Goal: Task Accomplishment & Management: Complete application form

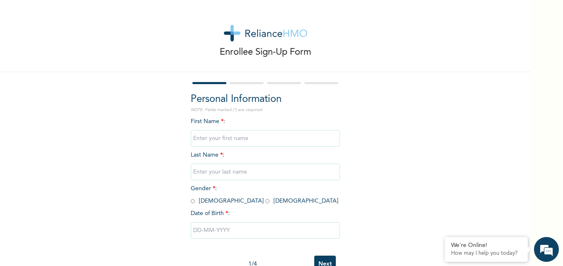
click at [227, 138] on input "text" at bounding box center [265, 138] width 149 height 17
type input "SImisola"
click at [227, 173] on input "text" at bounding box center [265, 172] width 149 height 17
type input "Ogunji"
click at [160, 198] on div "Enrollee Sign-Up Form Personal Information NOTE: Fields marked (*) are required…" at bounding box center [265, 142] width 530 height 285
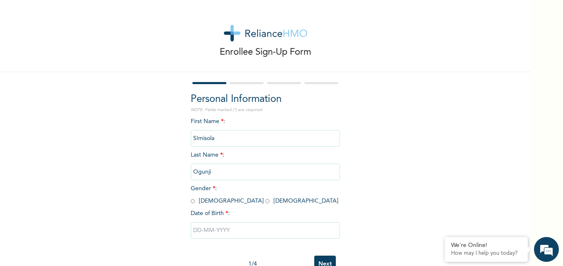
click at [224, 201] on span "Gender * : Male Female" at bounding box center [265, 195] width 148 height 18
click at [265, 202] on input "radio" at bounding box center [267, 201] width 4 height 8
radio input "true"
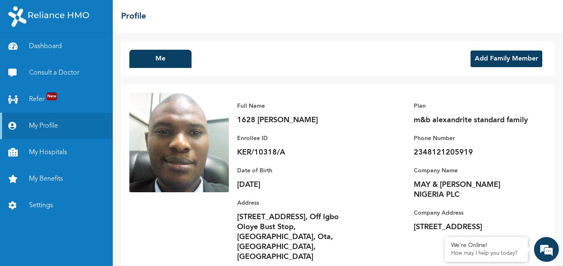
click at [470, 60] on button "Add Family Member" at bounding box center [506, 59] width 72 height 17
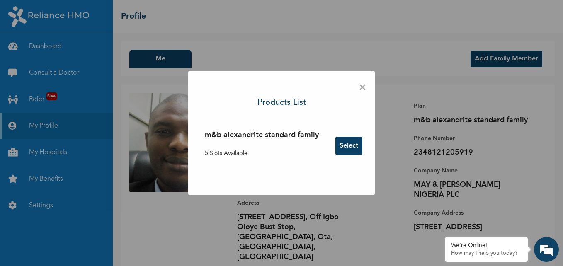
click at [353, 148] on button "Select" at bounding box center [348, 146] width 27 height 18
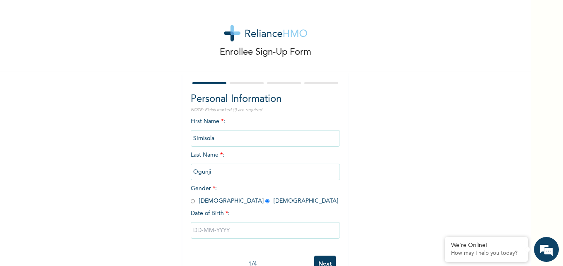
click at [210, 233] on input "text" at bounding box center [265, 230] width 149 height 17
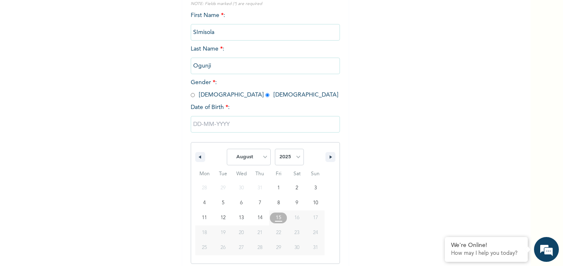
scroll to position [111, 0]
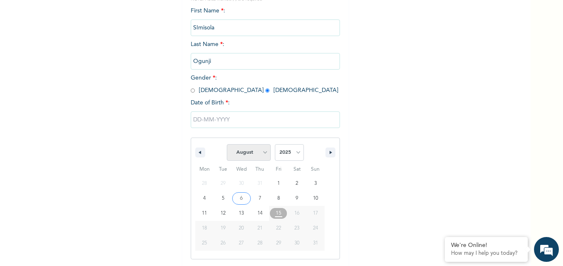
click at [266, 153] on select "January February March April May June July August September October November De…" at bounding box center [249, 152] width 44 height 17
click at [227, 145] on select "January February March April May June July August September October November De…" at bounding box center [249, 152] width 44 height 17
select select "7"
click at [294, 154] on select "2025 2024 2023 2022 2021 2020 2019 2018 2017 2016 2015 2014 2013 2012 2011 2010…" at bounding box center [289, 152] width 29 height 17
select select "1982"
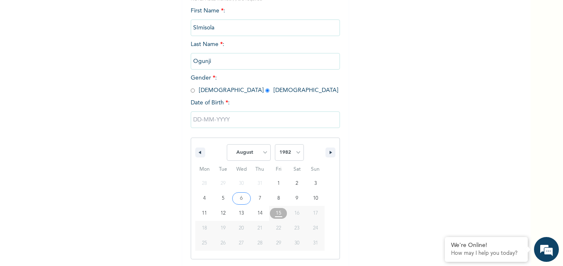
click at [275, 145] on select "2025 2024 2023 2022 2021 2020 2019 2018 2017 2016 2015 2014 2013 2012 2011 2010…" at bounding box center [289, 152] width 29 height 17
click at [261, 157] on select "January February March April May June July August September October November De…" at bounding box center [249, 152] width 44 height 17
select select "10"
click at [227, 145] on select "January February March April May June July August September October November De…" at bounding box center [249, 152] width 44 height 17
type input "11/01/1982"
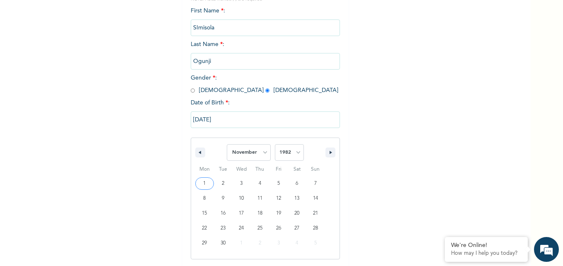
scroll to position [25, 0]
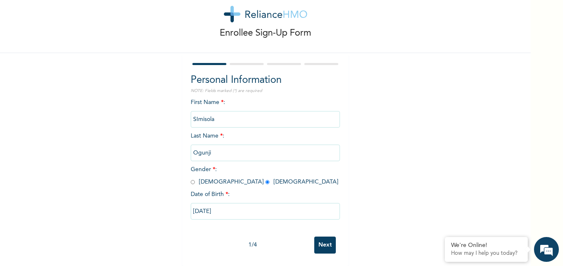
click at [326, 237] on input "Next" at bounding box center [325, 245] width 22 height 17
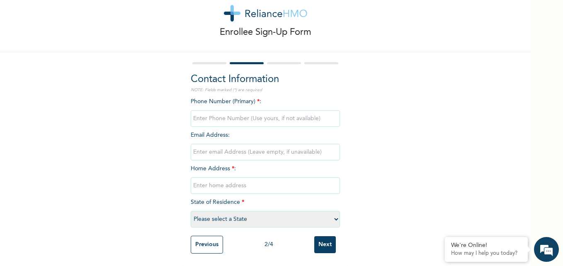
click at [252, 110] on input "phone" at bounding box center [265, 118] width 149 height 17
click at [416, 129] on div "Enrollee Sign-Up Form Contact Information NOTE: Fields marked (*) are required …" at bounding box center [265, 123] width 530 height 286
click at [244, 117] on input "phone" at bounding box center [265, 118] width 149 height 17
click at [227, 111] on input "phone" at bounding box center [265, 118] width 149 height 17
type input "07080271865"
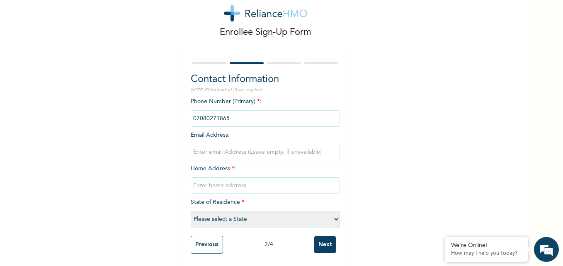
click at [396, 141] on div "Enrollee Sign-Up Form Contact Information NOTE: Fields marked (*) are required …" at bounding box center [265, 123] width 530 height 286
click at [239, 181] on input "text" at bounding box center [265, 185] width 149 height 17
type input "11 Arobieye Road, Off Igbo Oloye Bust Stop, Idi Iroko Express Way, Ota, Ogun St…"
type input "togunji@gmail.com"
click at [254, 144] on input "togunji@gmail.com" at bounding box center [265, 152] width 149 height 17
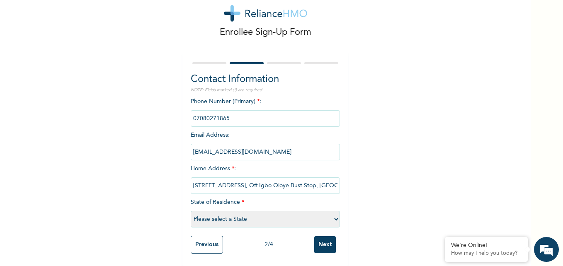
click at [397, 153] on div "Enrollee Sign-Up Form Contact Information NOTE: Fields marked (*) are required …" at bounding box center [265, 123] width 530 height 286
click at [333, 213] on select "Please select a State Abia Abuja (FCT) Adamawa Akwa Ibom Anambra Bauchi Bayelsa…" at bounding box center [265, 219] width 149 height 17
click at [300, 213] on select "Please select a State Abia Abuja (FCT) Adamawa Akwa Ibom Anambra Bauchi Bayelsa…" at bounding box center [265, 219] width 149 height 17
select select "28"
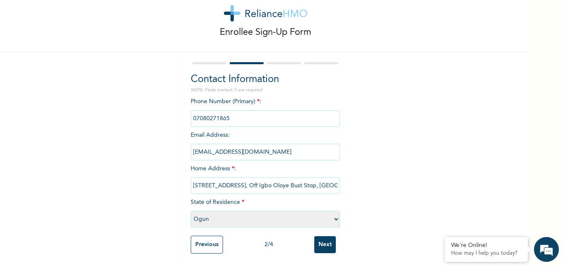
click at [191, 211] on select "Please select a State Abia Abuja (FCT) Adamawa Akwa Ibom Anambra Bauchi Bayelsa…" at bounding box center [265, 219] width 149 height 17
click at [320, 242] on input "Next" at bounding box center [325, 244] width 22 height 17
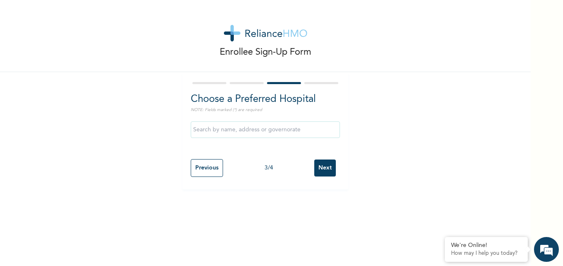
click at [326, 163] on input "Next" at bounding box center [325, 168] width 22 height 17
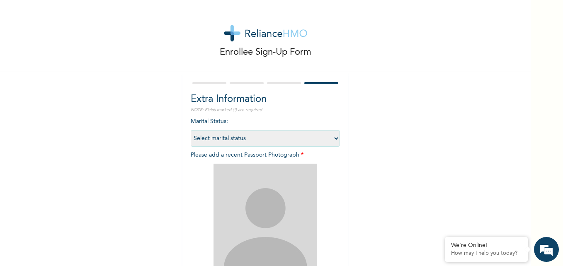
click at [334, 138] on select "Select marital status Single Married Divorced Widow/Widower" at bounding box center [265, 138] width 149 height 17
select select "2"
click at [191, 130] on select "Select marital status Single Married Divorced Widow/Widower" at bounding box center [265, 138] width 149 height 17
click at [378, 190] on div "Enrollee Sign-Up Form Extra Information NOTE: Fields marked (*) are required Ma…" at bounding box center [265, 178] width 530 height 357
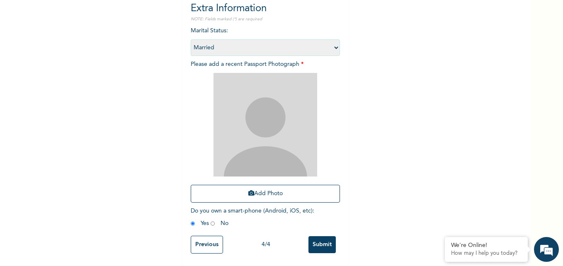
scroll to position [94, 0]
click at [308, 188] on button "Add Photo" at bounding box center [265, 194] width 149 height 18
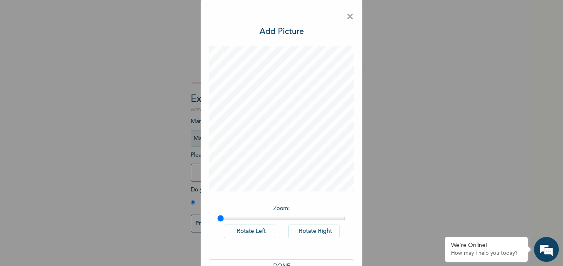
scroll to position [0, 0]
click at [259, 261] on button "DONE" at bounding box center [281, 266] width 145 height 14
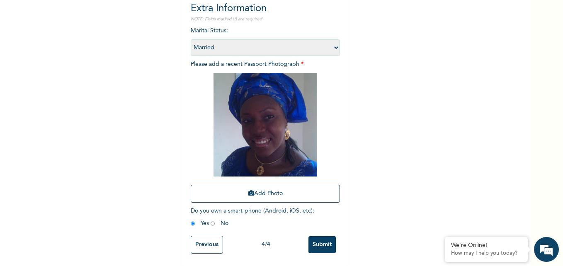
scroll to position [97, 0]
click at [321, 241] on input "Submit" at bounding box center [321, 244] width 27 height 17
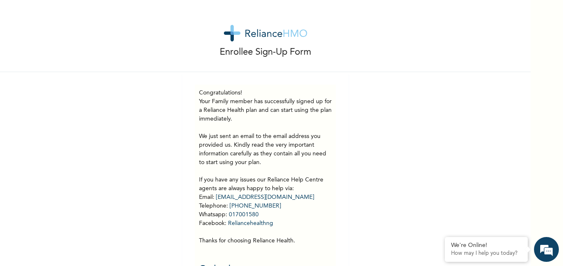
scroll to position [25, 0]
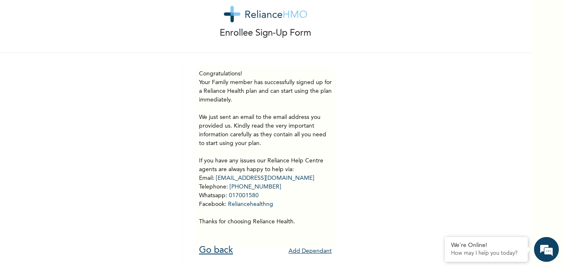
click at [207, 246] on link "Go back" at bounding box center [216, 250] width 34 height 9
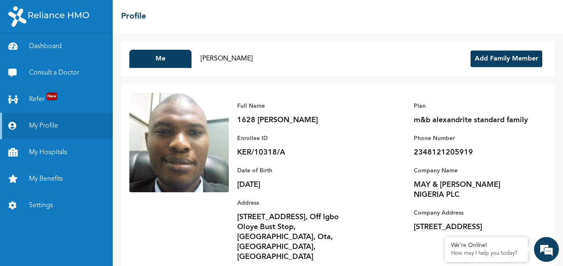
scroll to position [19, 0]
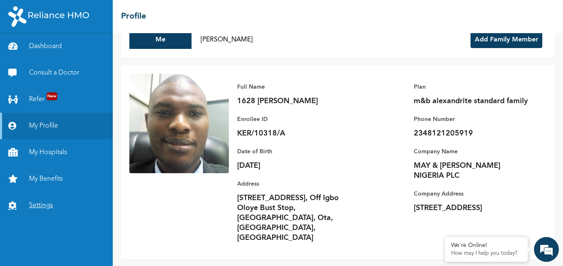
click at [49, 207] on link "Settings" at bounding box center [56, 205] width 113 height 27
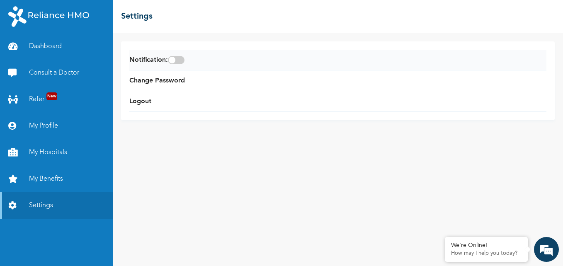
click at [179, 62] on span at bounding box center [176, 60] width 17 height 8
click at [0, 0] on input "checkbox" at bounding box center [0, 0] width 0 height 0
click at [163, 77] on link "Change Password" at bounding box center [157, 81] width 56 height 10
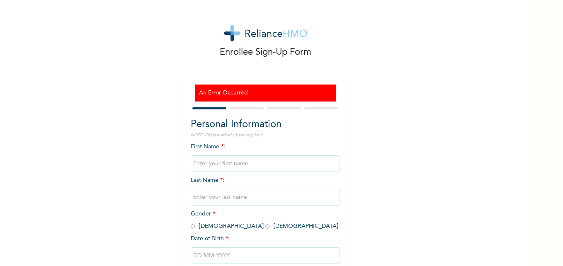
click at [242, 107] on div at bounding box center [247, 108] width 34 height 2
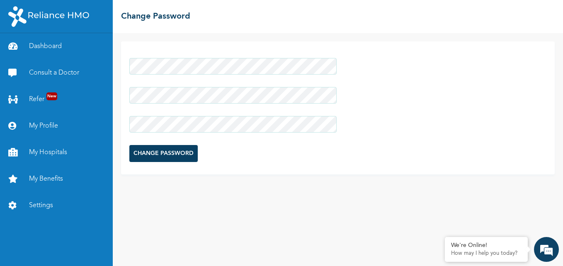
click at [171, 154] on input "CHANGE PASSWORD" at bounding box center [163, 153] width 68 height 17
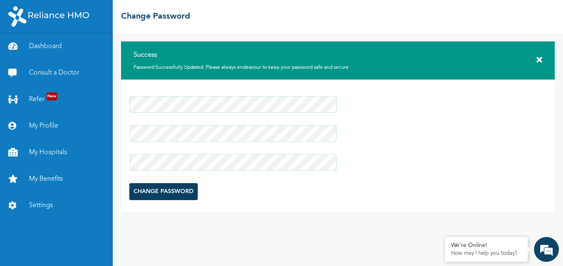
click at [542, 59] on div "Success Password Successfully Updated. Please always endeavour to keep your pas…" at bounding box center [337, 60] width 433 height 38
click at [33, 205] on link "Settings" at bounding box center [56, 205] width 113 height 27
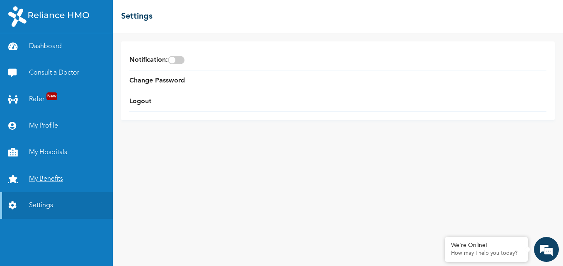
click at [39, 184] on link "My Benefits" at bounding box center [56, 179] width 113 height 27
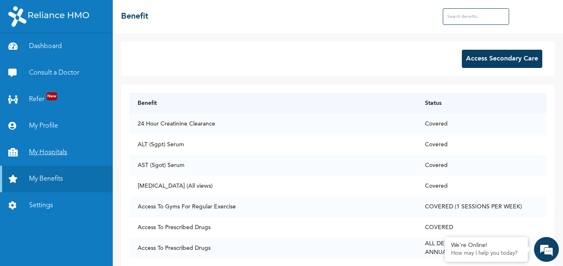
click at [48, 147] on link "My Hospitals" at bounding box center [56, 152] width 113 height 27
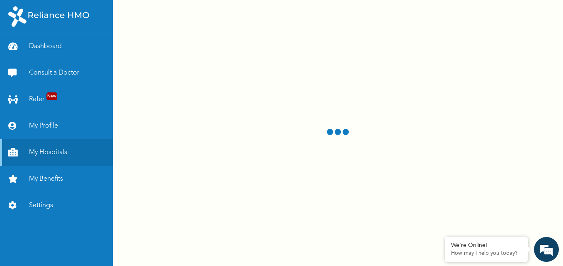
click at [226, 81] on div at bounding box center [338, 133] width 450 height 266
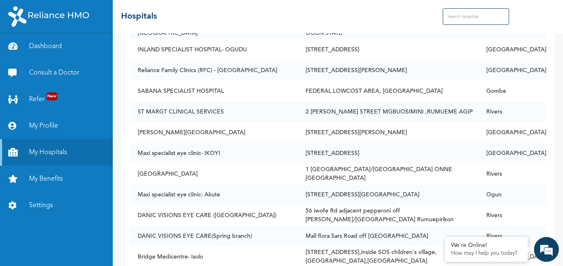
scroll to position [16531, 0]
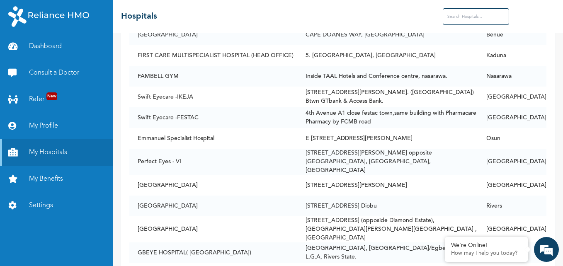
click at [466, 16] on input "text" at bounding box center [476, 16] width 66 height 17
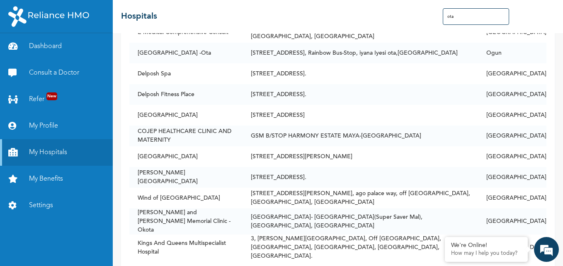
scroll to position [1526, 0]
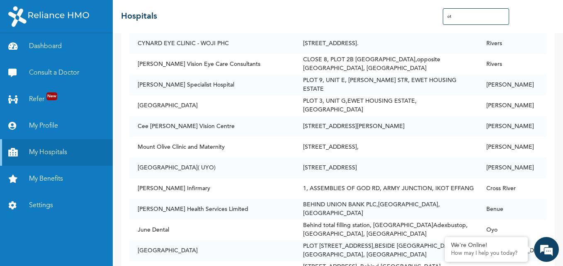
type input "o"
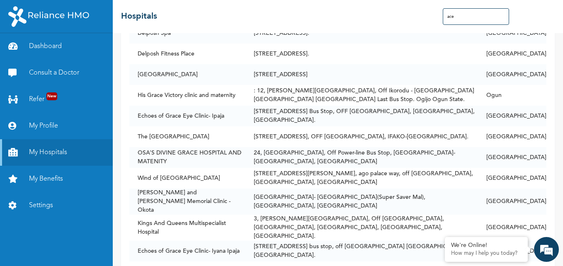
scroll to position [1091, 0]
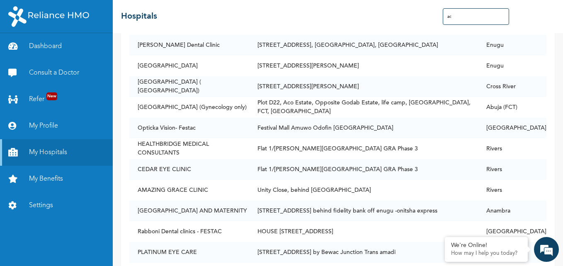
type input "a"
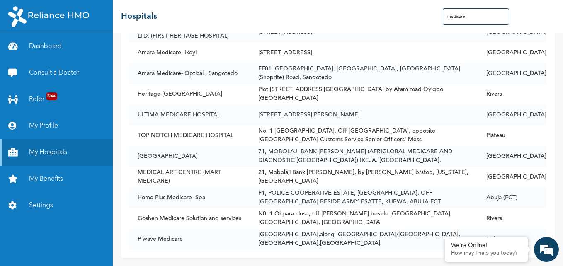
scroll to position [0, 0]
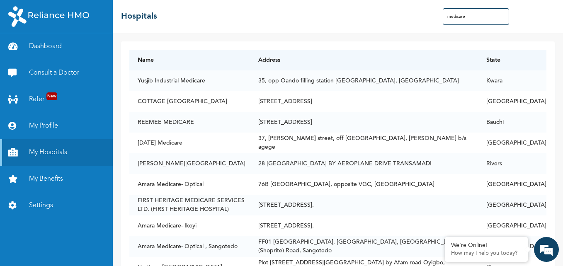
drag, startPoint x: 477, startPoint y: 16, endPoint x: 442, endPoint y: 19, distance: 35.3
click at [442, 19] on div "☰ Hospitals medicare" at bounding box center [338, 16] width 450 height 33
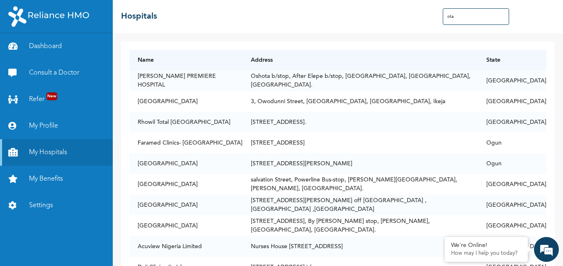
type input "ota"
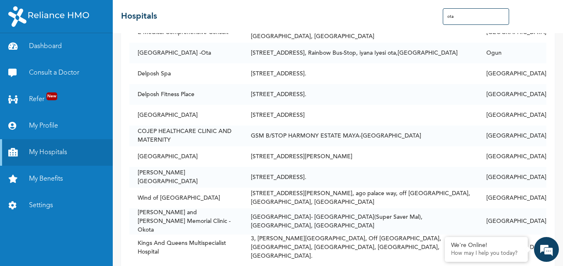
scroll to position [1526, 0]
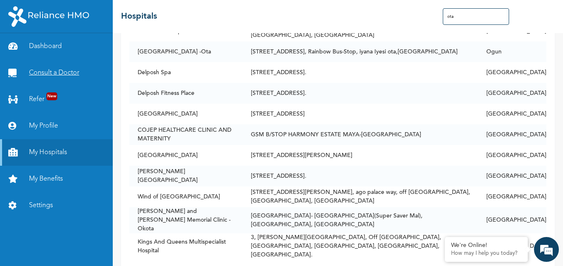
click at [77, 73] on link "Consult a Doctor" at bounding box center [56, 73] width 113 height 27
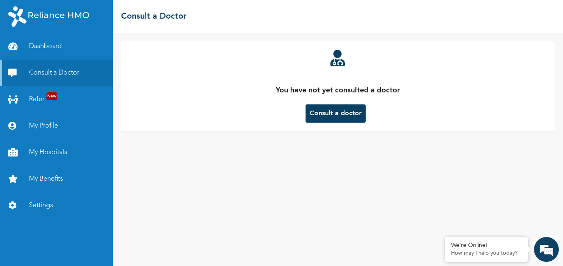
click at [322, 113] on button "Consult a doctor" at bounding box center [335, 113] width 60 height 18
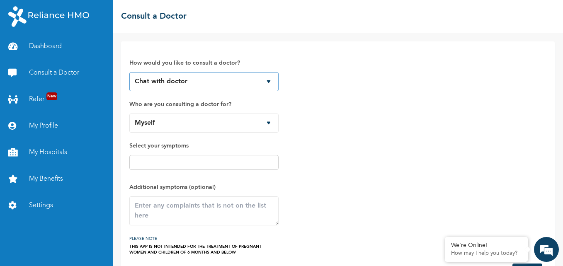
click at [269, 82] on select "Chat with doctor Phone Call" at bounding box center [203, 81] width 149 height 19
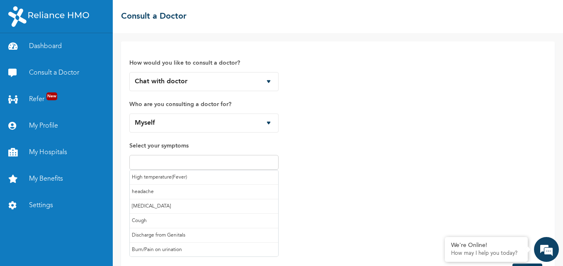
click at [257, 163] on input "text" at bounding box center [204, 162] width 144 height 10
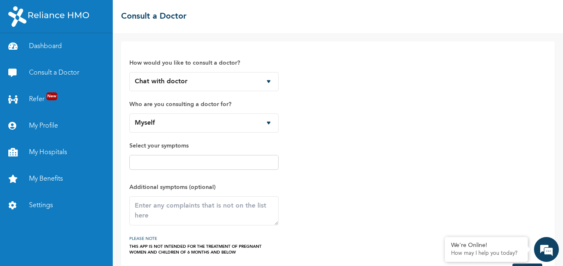
click at [303, 182] on div "How would you like to consult a doctor? Chat with doctor Phone Call Who are you…" at bounding box center [337, 153] width 417 height 206
click at [267, 124] on select "Myself [PERSON_NAME]" at bounding box center [203, 123] width 149 height 19
click at [320, 135] on div "How would you like to consult a doctor? Chat with doctor Phone Call Who are you…" at bounding box center [337, 153] width 417 height 206
